Goal: Task Accomplishment & Management: Complete application form

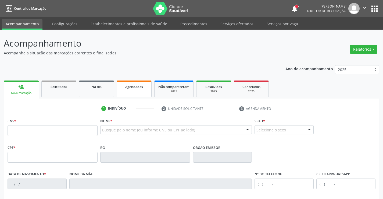
click at [140, 85] on span "Agendados" at bounding box center [134, 86] width 18 height 5
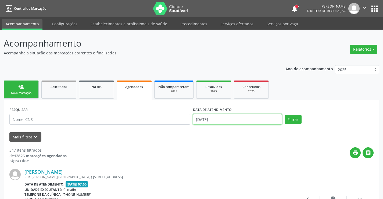
click at [209, 116] on input "[DATE]" at bounding box center [237, 119] width 89 height 11
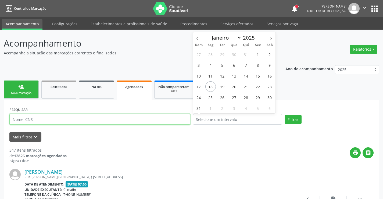
click at [110, 118] on input "text" at bounding box center [99, 119] width 181 height 11
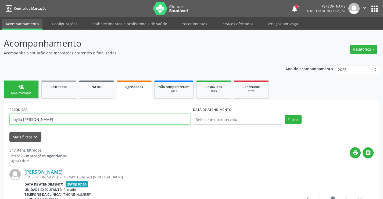
type input "laylla [PERSON_NAME]"
click at [285, 115] on button "Filtrar" at bounding box center [293, 119] width 17 height 9
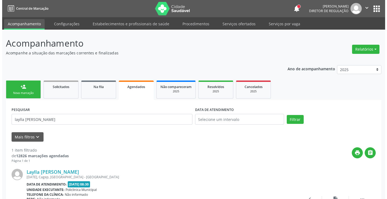
scroll to position [51, 0]
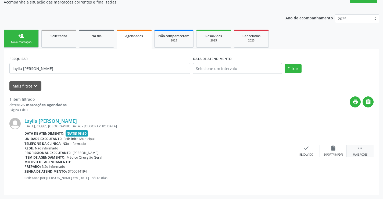
click at [360, 148] on icon "" at bounding box center [360, 148] width 6 height 6
click at [279, 151] on div "cancel Cancelar" at bounding box center [279, 151] width 27 height 12
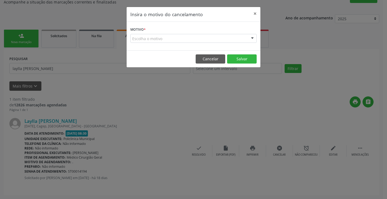
drag, startPoint x: 244, startPoint y: 37, endPoint x: 239, endPoint y: 28, distance: 10.5
click at [241, 35] on div "Escolha o motivo" at bounding box center [193, 38] width 126 height 9
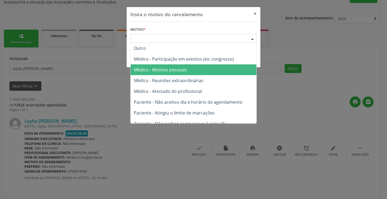
click at [210, 67] on span "Médico - Motivos pessoais" at bounding box center [194, 69] width 126 height 11
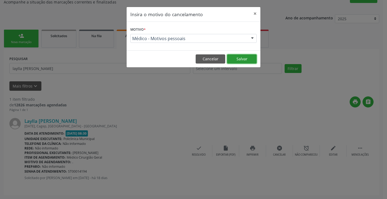
click at [238, 62] on button "Salvar" at bounding box center [242, 58] width 30 height 9
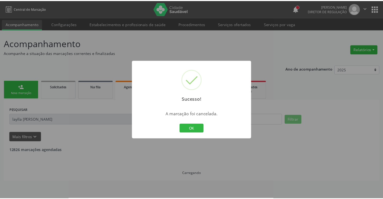
scroll to position [0, 0]
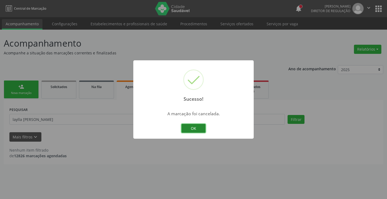
click at [194, 124] on button "OK" at bounding box center [194, 128] width 24 height 9
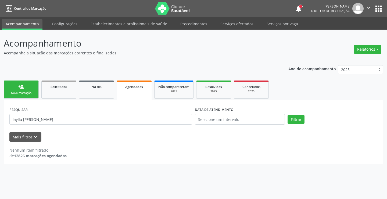
click at [25, 87] on link "person_add Nova marcação" at bounding box center [21, 89] width 35 height 18
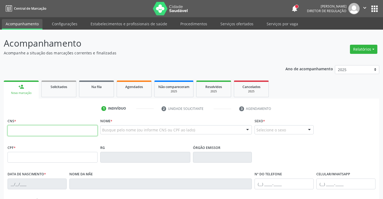
click at [62, 127] on input "text" at bounding box center [53, 130] width 90 height 11
type input "209 2785 5458 0006"
type input "[DATE]"
type input "sn"
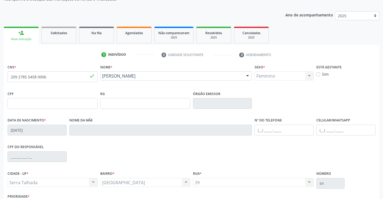
scroll to position [93, 0]
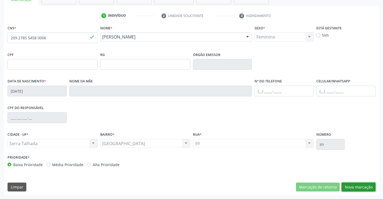
click at [364, 183] on button "Nova marcação" at bounding box center [359, 186] width 34 height 9
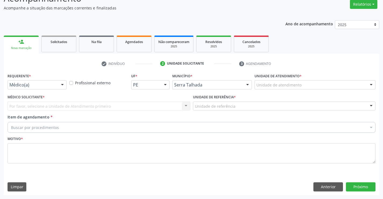
click at [33, 80] on div "Requerente * Médico(a) Médico(a) Enfermeiro(a) Paciente Nenhum resultado encont…" at bounding box center [37, 80] width 59 height 17
click at [47, 89] on div "Médico(a) Médico(a) Enfermeiro(a) Paciente Nenhum resultado encontrado para: " …" at bounding box center [37, 84] width 59 height 9
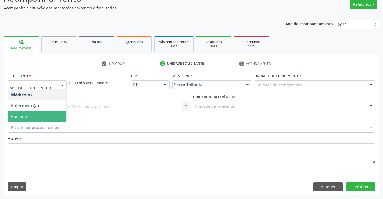
click at [44, 111] on span "Paciente" at bounding box center [37, 116] width 59 height 11
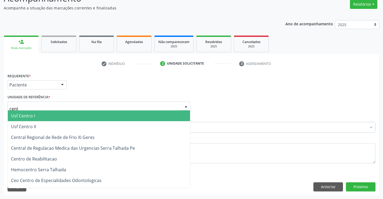
type input "centr"
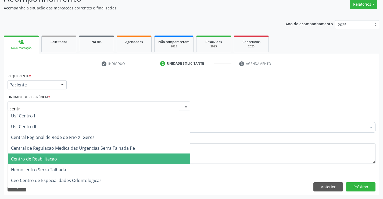
click at [56, 156] on span "Centro de Reabilitacao" at bounding box center [34, 159] width 46 height 6
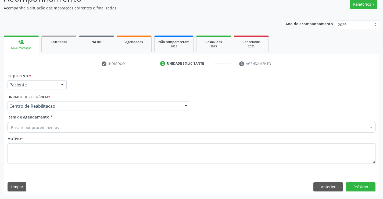
click at [59, 125] on div "Buscar por procedimentos" at bounding box center [192, 127] width 368 height 11
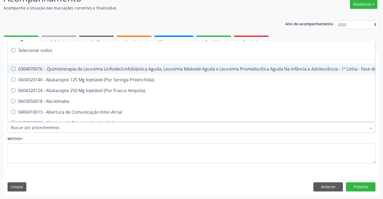
click at [57, 127] on input "Item de agendamento *" at bounding box center [189, 127] width 356 height 11
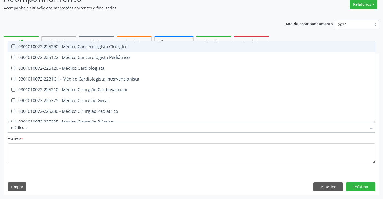
type input "médico ci"
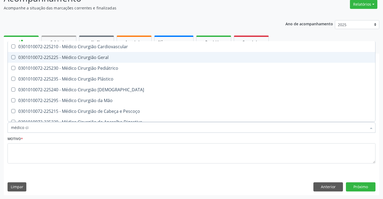
click at [128, 56] on div "0301010072-225225 - Médico Cirurgião Geral" at bounding box center [191, 57] width 361 height 4
checkbox Geral "true"
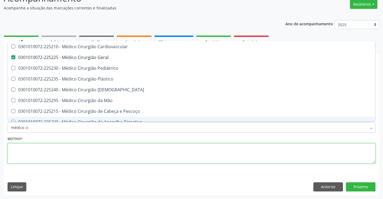
click at [104, 162] on textarea at bounding box center [192, 153] width 368 height 20
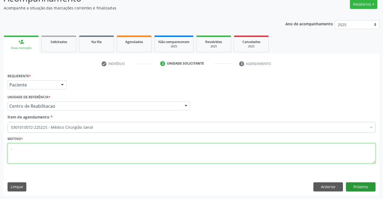
type textarea "."
click at [364, 187] on button "Próximo" at bounding box center [361, 186] width 30 height 9
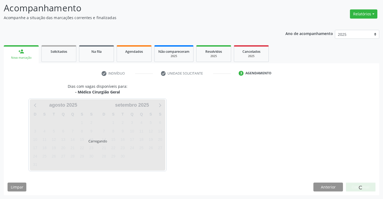
scroll to position [35, 0]
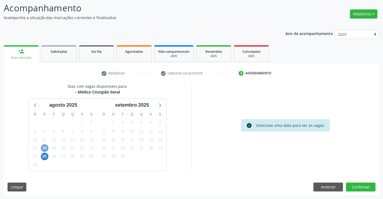
click at [45, 145] on span "18" at bounding box center [45, 148] width 8 height 8
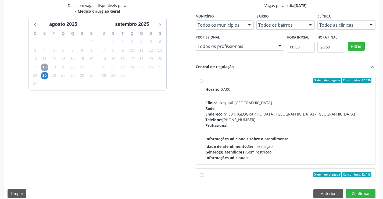
scroll to position [123, 0]
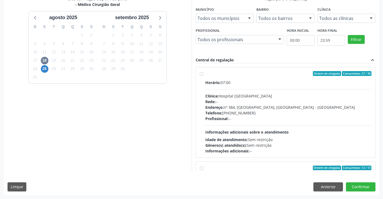
click at [274, 119] on div "Profissional: --" at bounding box center [288, 119] width 166 height 6
click at [204, 76] on input "Ordem de chegada Consumidos: 27 / 30 Horário: 07:00 Clínica: Hospital [GEOGRAPH…" at bounding box center [202, 73] width 4 height 5
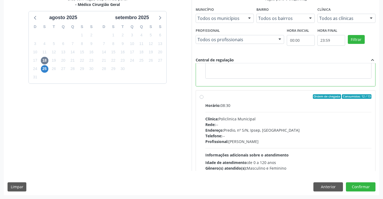
click at [299, 125] on div "Rede: --" at bounding box center [288, 125] width 166 height 6
click at [204, 99] on input "Ordem de chegada Consumidos: 12 / 13 Horário: 08:30 Clínica: Policlinica Munici…" at bounding box center [202, 96] width 4 height 5
radio input "false"
radio input "true"
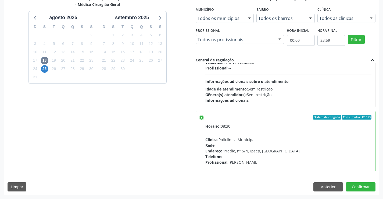
scroll to position [121, 0]
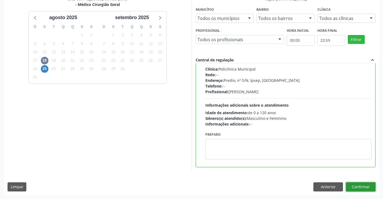
click at [350, 187] on button "Confirmar" at bounding box center [361, 186] width 30 height 9
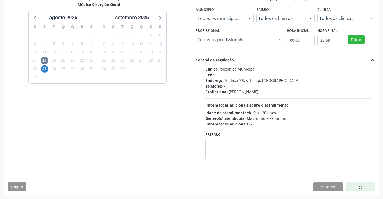
scroll to position [0, 0]
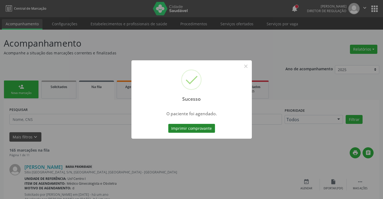
click at [194, 126] on button "Imprimir comprovante" at bounding box center [191, 128] width 47 height 9
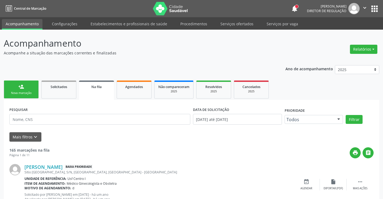
click at [35, 89] on link "person_add Nova marcação" at bounding box center [21, 89] width 35 height 18
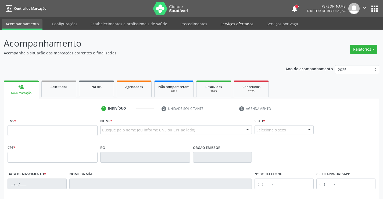
click at [235, 22] on link "Serviços ofertados" at bounding box center [237, 23] width 41 height 9
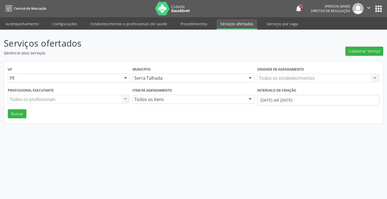
click at [309, 76] on div "Todos os estabelecimentos Todos os estabelecimentos Nenhum resultado encontrado…" at bounding box center [318, 77] width 122 height 9
drag, startPoint x: 309, startPoint y: 76, endPoint x: 282, endPoint y: 67, distance: 28.2
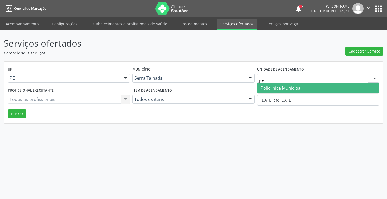
type input "poli"
click at [270, 84] on span "Policlinica Municipal" at bounding box center [319, 88] width 122 height 11
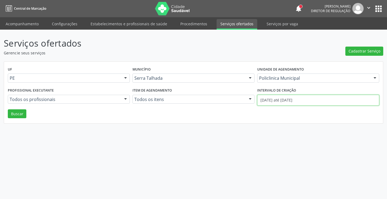
click at [272, 97] on input "[DATE] até [DATE]" at bounding box center [318, 100] width 122 height 11
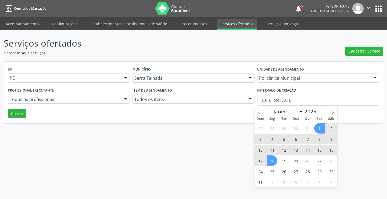
click at [260, 113] on icon at bounding box center [259, 112] width 4 height 4
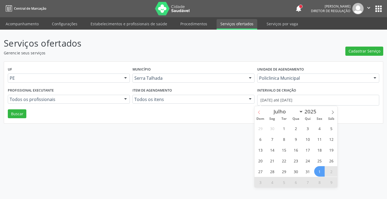
click at [260, 113] on icon at bounding box center [259, 112] width 4 height 4
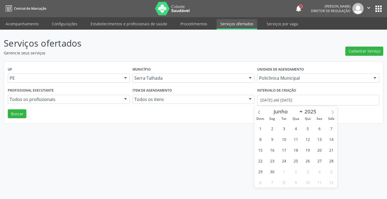
click at [334, 113] on icon at bounding box center [333, 112] width 4 height 4
select select "6"
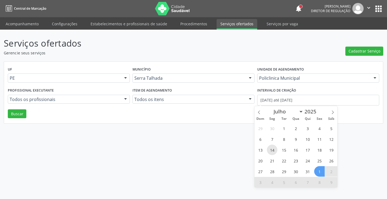
click at [271, 148] on span "14" at bounding box center [272, 149] width 10 height 10
type input "[DATE]"
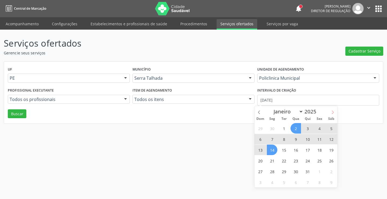
click at [333, 111] on icon at bounding box center [333, 112] width 4 height 4
select select "7"
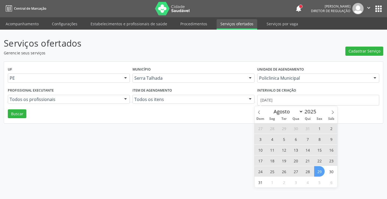
click at [321, 174] on span "29" at bounding box center [319, 171] width 10 height 10
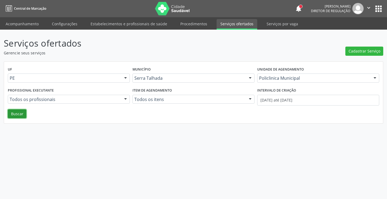
click at [12, 114] on button "Buscar" at bounding box center [17, 113] width 19 height 9
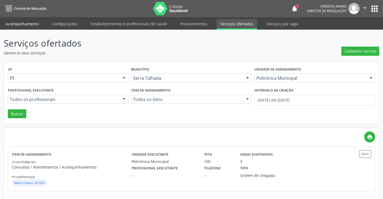
click at [25, 26] on link "Acompanhamento" at bounding box center [22, 23] width 41 height 9
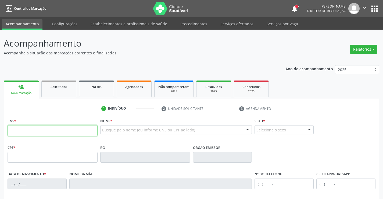
click at [49, 129] on input "text" at bounding box center [53, 130] width 90 height 11
type input "898 0063 7412 7236"
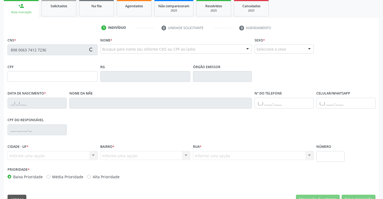
scroll to position [93, 0]
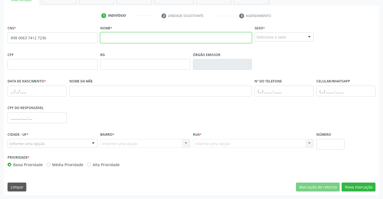
click at [119, 37] on input "text" at bounding box center [176, 37] width 152 height 11
type input "[PERSON_NAME]"
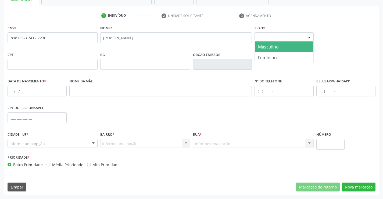
click at [286, 36] on div "Selecione o sexo" at bounding box center [284, 36] width 59 height 9
click at [282, 48] on span "Masculino" at bounding box center [284, 46] width 59 height 11
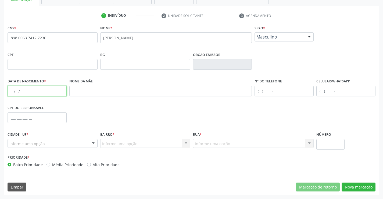
click at [13, 89] on input "text" at bounding box center [37, 91] width 59 height 11
type input "[DATE]"
click at [49, 143] on div "Informe uma opção" at bounding box center [53, 143] width 90 height 9
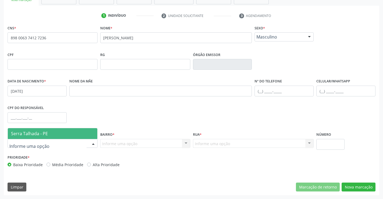
click at [51, 134] on span "Serra Talhada - PE" at bounding box center [53, 133] width 90 height 11
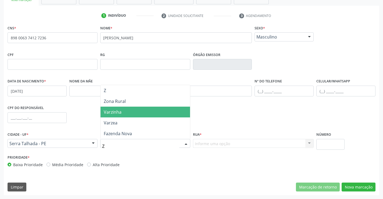
click at [127, 110] on span "Varzinha" at bounding box center [146, 111] width 90 height 11
type input "Z"
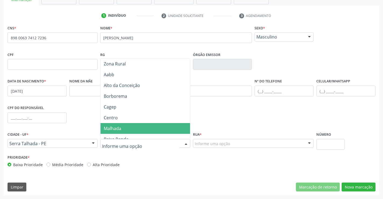
type input "Z"
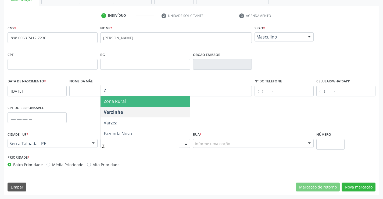
click at [167, 103] on span "Zona Rural" at bounding box center [146, 101] width 90 height 11
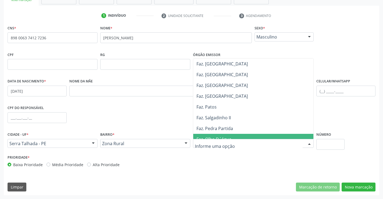
scroll to position [134, 0]
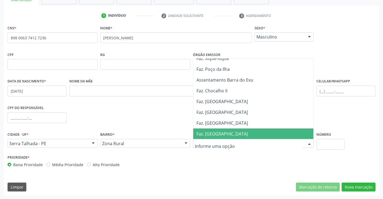
click at [218, 132] on span "Faz. [GEOGRAPHIC_DATA]" at bounding box center [222, 134] width 51 height 6
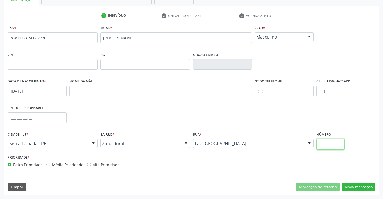
click at [330, 148] on input "text" at bounding box center [331, 144] width 28 height 11
type input "SN"
click at [355, 183] on button "Nova marcação" at bounding box center [359, 186] width 34 height 9
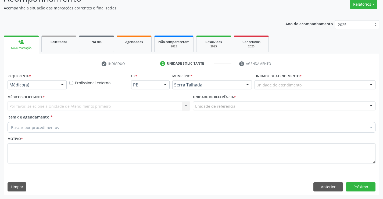
scroll to position [45, 0]
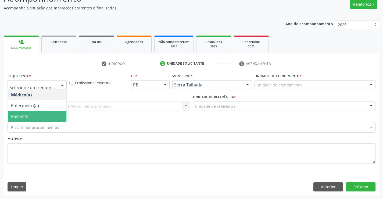
click at [33, 115] on span "Paciente" at bounding box center [37, 116] width 59 height 11
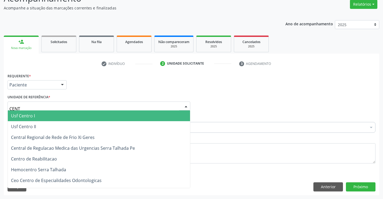
type input "CENTR"
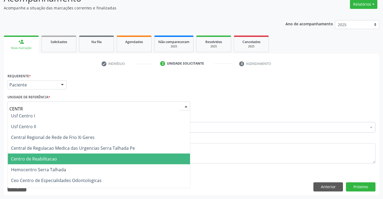
click at [51, 157] on span "Centro de Reabilitacao" at bounding box center [34, 159] width 46 height 6
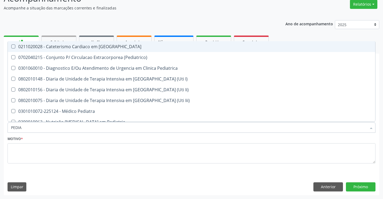
type input "PEDIAT"
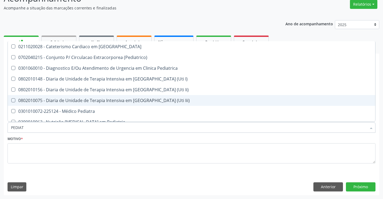
drag, startPoint x: 41, startPoint y: 105, endPoint x: 41, endPoint y: 108, distance: 3.0
click at [41, 108] on ul "Selecionar todos 0211020028 - Cateterismo Cardiaco em [GEOGRAPHIC_DATA] 0702040…" at bounding box center [192, 95] width 368 height 108
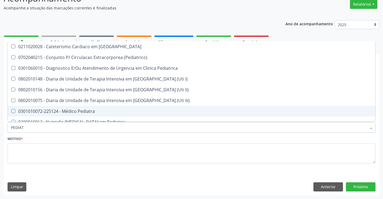
click at [41, 108] on span "0301010072-225124 - Médico Pediatra" at bounding box center [192, 111] width 368 height 11
checkbox Pediatra "true"
click at [47, 159] on textarea at bounding box center [192, 153] width 368 height 20
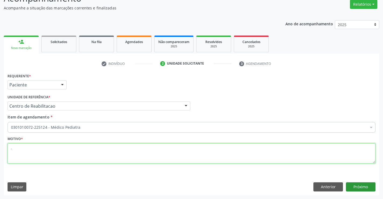
type textarea "."
click at [358, 184] on button "Próximo" at bounding box center [361, 186] width 30 height 9
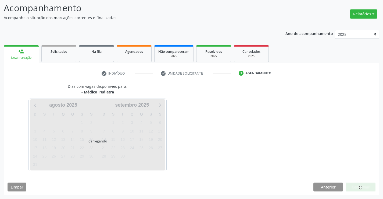
scroll to position [35, 0]
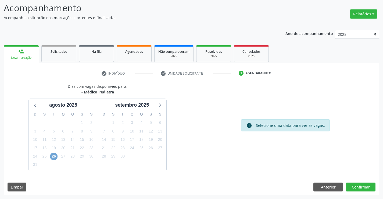
click at [55, 156] on span "26" at bounding box center [54, 156] width 8 height 8
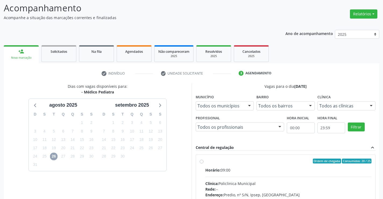
scroll to position [113, 0]
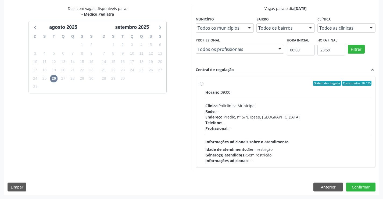
click at [310, 118] on div "Endereço: Predio, nº S/N, Ipsep, [GEOGRAPHIC_DATA]" at bounding box center [288, 117] width 166 height 6
click at [204, 86] on input "Ordem de chegada Consumidos: 20 / 25 Horário: 09:00 Clínica: Policlinica Munici…" at bounding box center [202, 83] width 4 height 5
radio input "true"
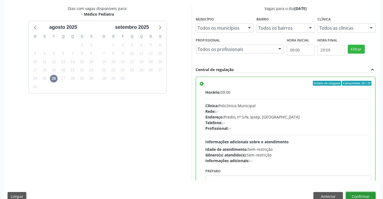
click at [363, 195] on button "Confirmar" at bounding box center [361, 196] width 30 height 9
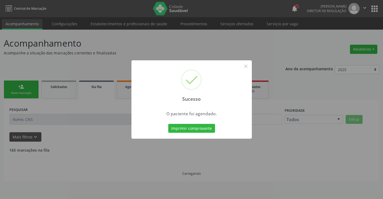
scroll to position [0, 0]
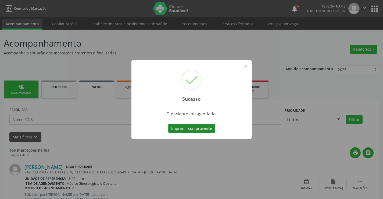
click at [201, 124] on button "Imprimir comprovante" at bounding box center [191, 128] width 47 height 9
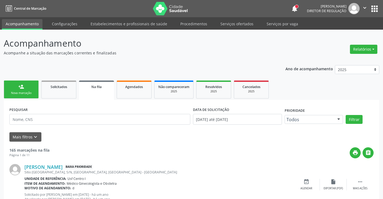
click at [34, 88] on link "person_add Nova marcação" at bounding box center [21, 89] width 35 height 18
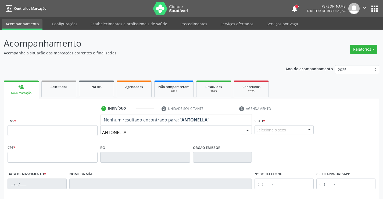
type input "[PERSON_NAME]"
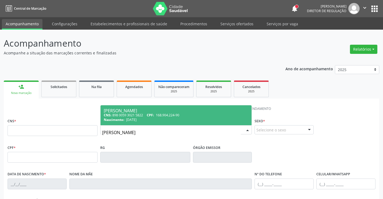
drag, startPoint x: 137, startPoint y: 133, endPoint x: 70, endPoint y: 132, distance: 67.5
click at [70, 132] on div "CNS * Nome * [PERSON_NAME] CNS: 898 0059 3021 5822 CPF: 168.904.224-90 Nascimen…" at bounding box center [191, 130] width 371 height 27
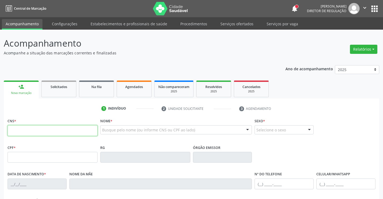
click at [78, 133] on input "text" at bounding box center [53, 130] width 90 height 11
type input "898 0063 7416 9486"
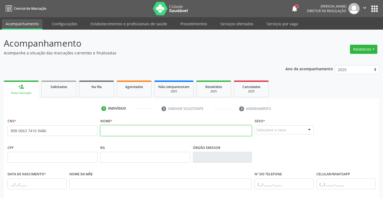
click at [128, 133] on input "text" at bounding box center [176, 130] width 152 height 11
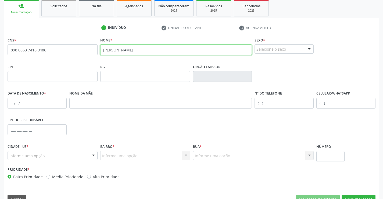
type input "[PERSON_NAME]"
click at [268, 52] on div "Selecione o sexo" at bounding box center [284, 48] width 59 height 9
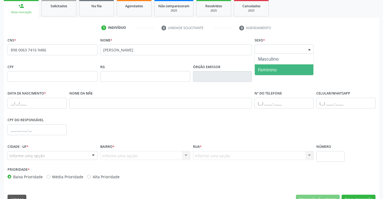
click at [273, 69] on span "Feminino" at bounding box center [267, 70] width 19 height 6
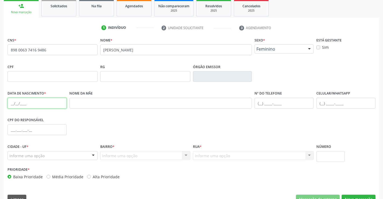
click at [11, 104] on input "text" at bounding box center [37, 103] width 59 height 11
type input "[DATE]"
click at [67, 155] on div "Informe uma opção" at bounding box center [53, 155] width 90 height 9
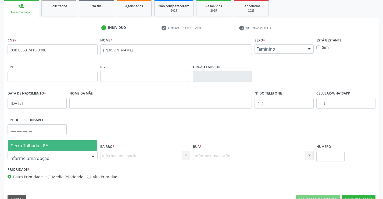
click at [73, 145] on span "Serra Talhada - PE" at bounding box center [53, 145] width 90 height 11
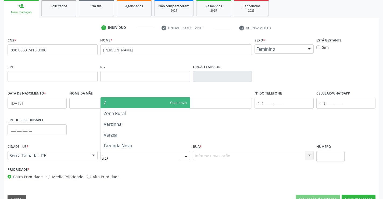
type input "ZON"
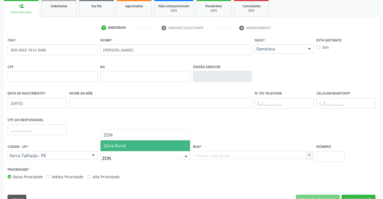
click at [125, 147] on span "Zona Rural" at bounding box center [115, 146] width 22 height 6
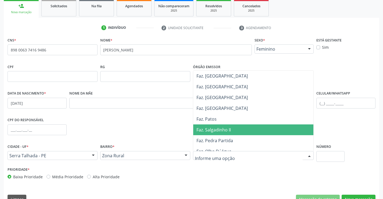
scroll to position [108, 0]
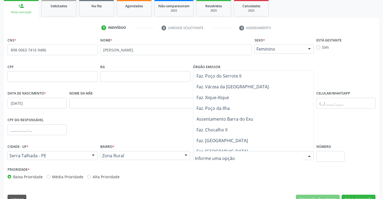
click at [233, 124] on span "Faz. Chocalho II" at bounding box center [253, 129] width 120 height 11
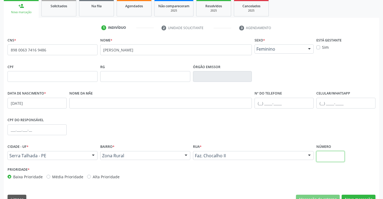
click at [330, 152] on input "text" at bounding box center [331, 156] width 28 height 11
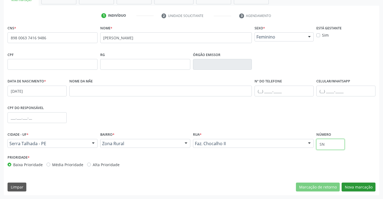
type input "SN"
click at [351, 183] on button "Nova marcação" at bounding box center [359, 186] width 34 height 9
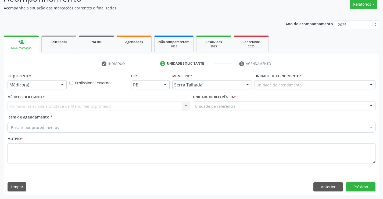
scroll to position [45, 0]
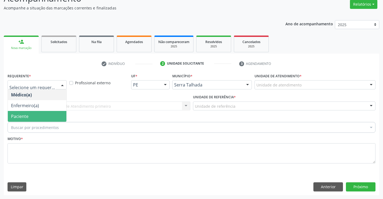
click at [43, 116] on span "Paciente" at bounding box center [37, 116] width 59 height 11
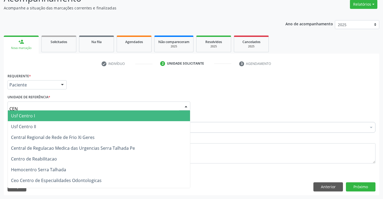
type input "CENT"
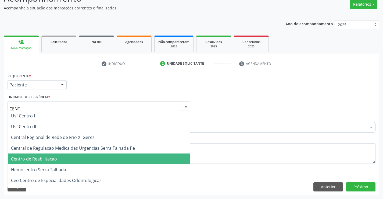
click at [66, 155] on span "Centro de Reabilitacao" at bounding box center [99, 158] width 182 height 11
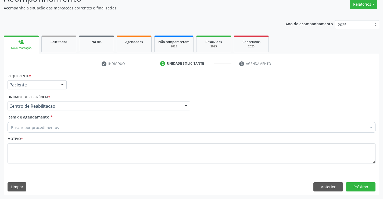
click at [60, 126] on div "Buscar por procedimentos" at bounding box center [192, 127] width 368 height 11
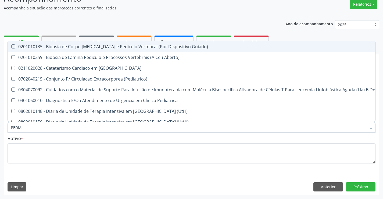
type input "PEDIAT"
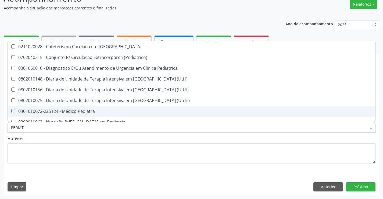
click at [61, 112] on div "0301010072-225124 - Médico Pediatra" at bounding box center [191, 111] width 361 height 4
checkbox Pediatra "true"
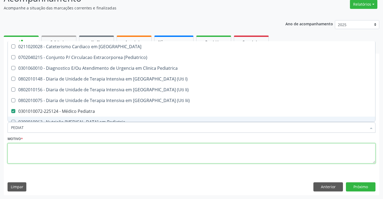
click at [40, 151] on textarea at bounding box center [192, 153] width 368 height 20
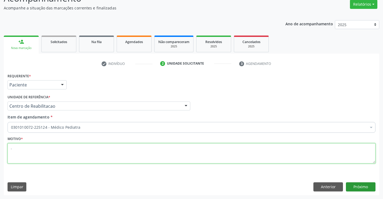
type textarea "."
click at [371, 188] on button "Próximo" at bounding box center [361, 186] width 30 height 9
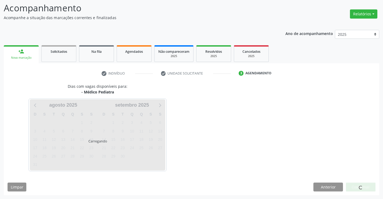
scroll to position [35, 0]
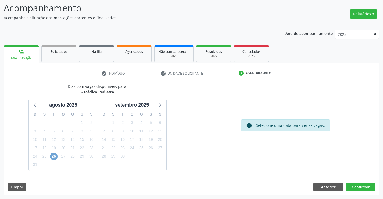
click at [55, 154] on span "26" at bounding box center [54, 156] width 8 height 8
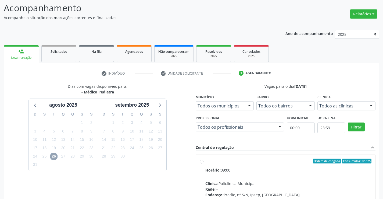
scroll to position [113, 0]
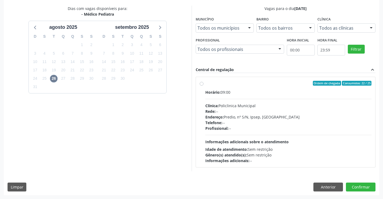
click at [296, 133] on div "Horário: 09:00 Clínica: Policlinica Municipal Rede: -- Endereço: Predio, nº S/N…" at bounding box center [288, 126] width 166 height 74
click at [204, 86] on input "Ordem de chegada Consumidos: 22 / 25 Horário: 09:00 Clínica: Policlinica Munici…" at bounding box center [202, 83] width 4 height 5
radio input "true"
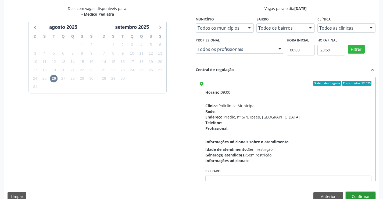
click at [356, 194] on button "Confirmar" at bounding box center [361, 196] width 30 height 9
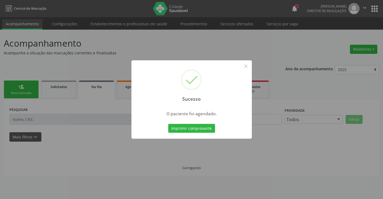
scroll to position [0, 0]
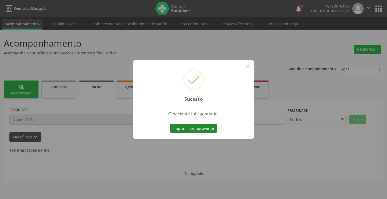
click at [187, 125] on button "Imprimir comprovante" at bounding box center [193, 128] width 47 height 9
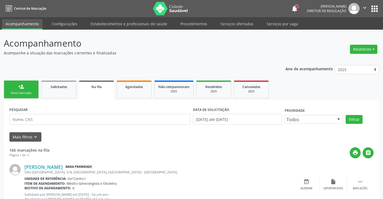
click at [27, 91] on div "Nova marcação" at bounding box center [21, 93] width 27 height 4
